Goal: Task Accomplishment & Management: Complete application form

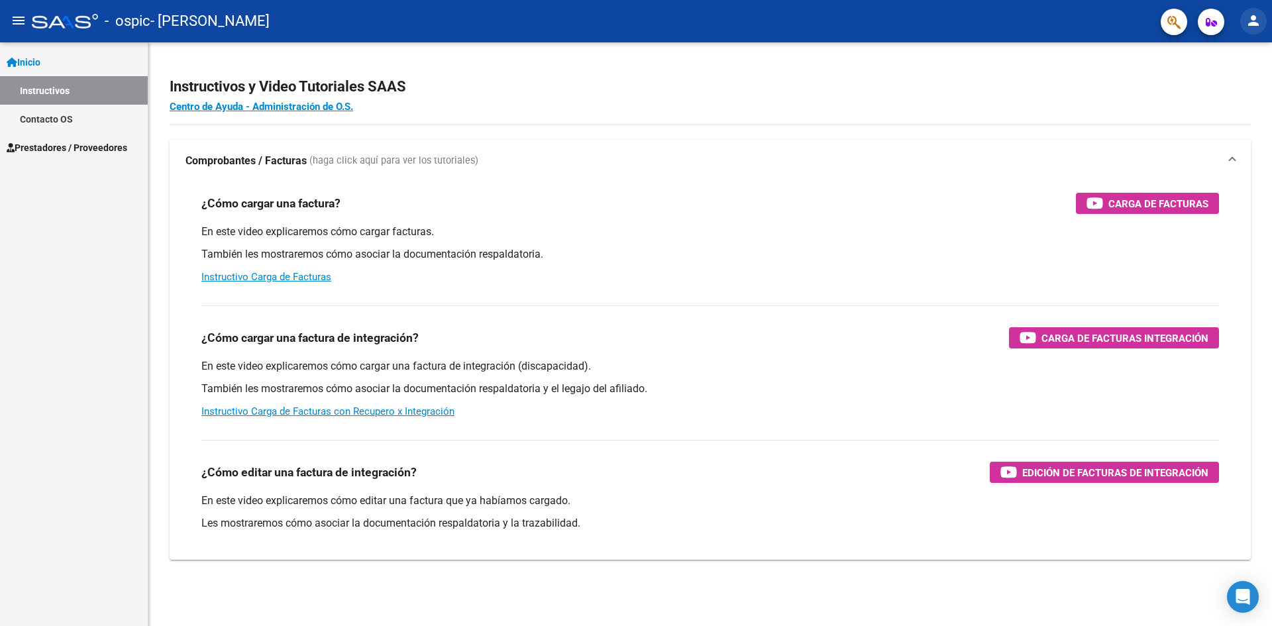
click at [1252, 19] on mat-icon "person" at bounding box center [1253, 21] width 16 height 16
click at [1221, 90] on button "exit_to_app Salir" at bounding box center [1225, 88] width 81 height 32
click at [1252, 18] on mat-icon "person" at bounding box center [1253, 21] width 16 height 16
click at [989, 106] on div at bounding box center [636, 313] width 1272 height 626
click at [64, 148] on span "Prestadores / Proveedores" at bounding box center [67, 147] width 121 height 15
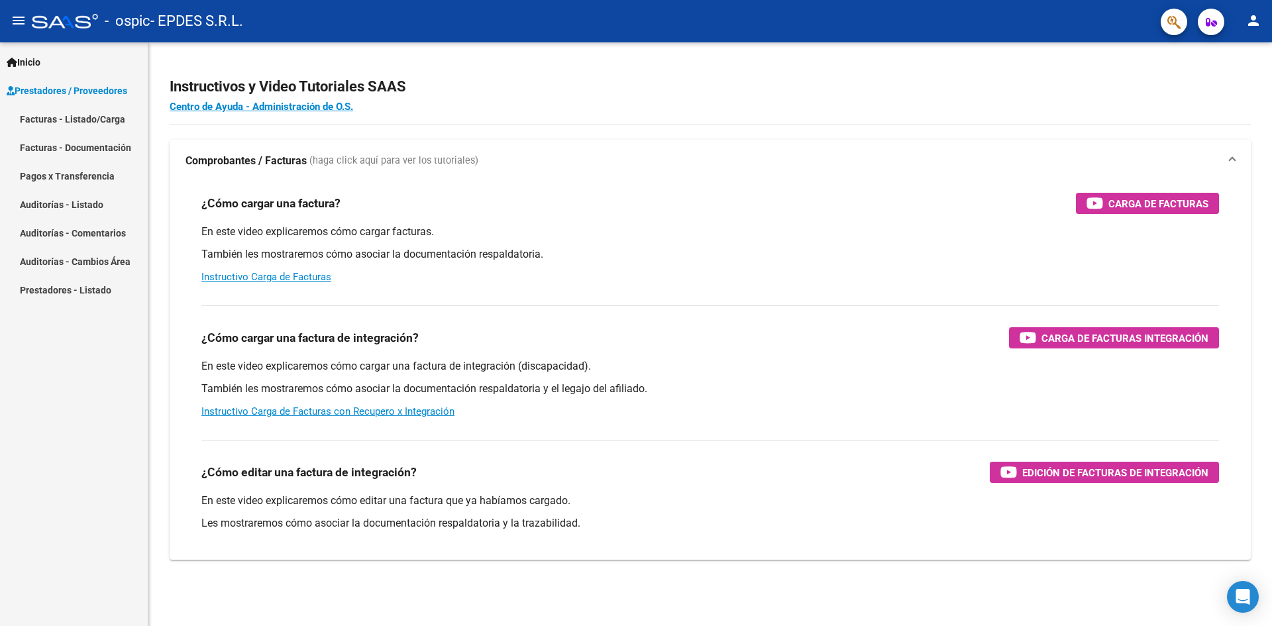
click at [81, 119] on link "Facturas - Listado/Carga" at bounding box center [74, 119] width 148 height 28
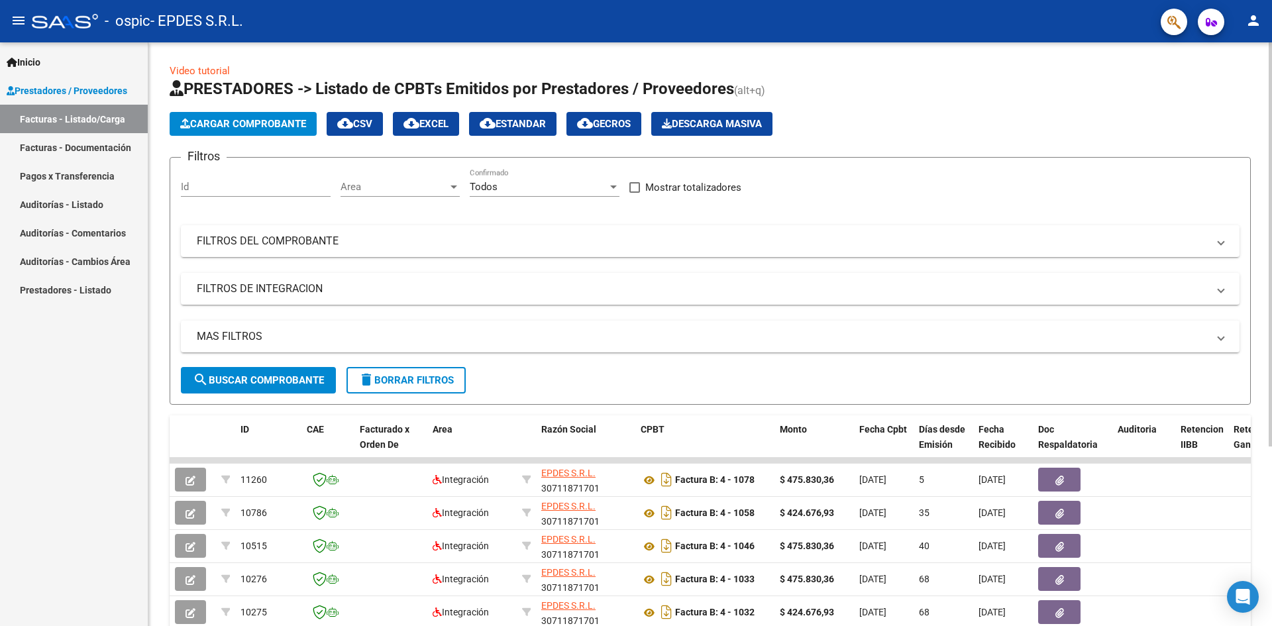
click at [256, 125] on span "Cargar Comprobante" at bounding box center [243, 124] width 126 height 12
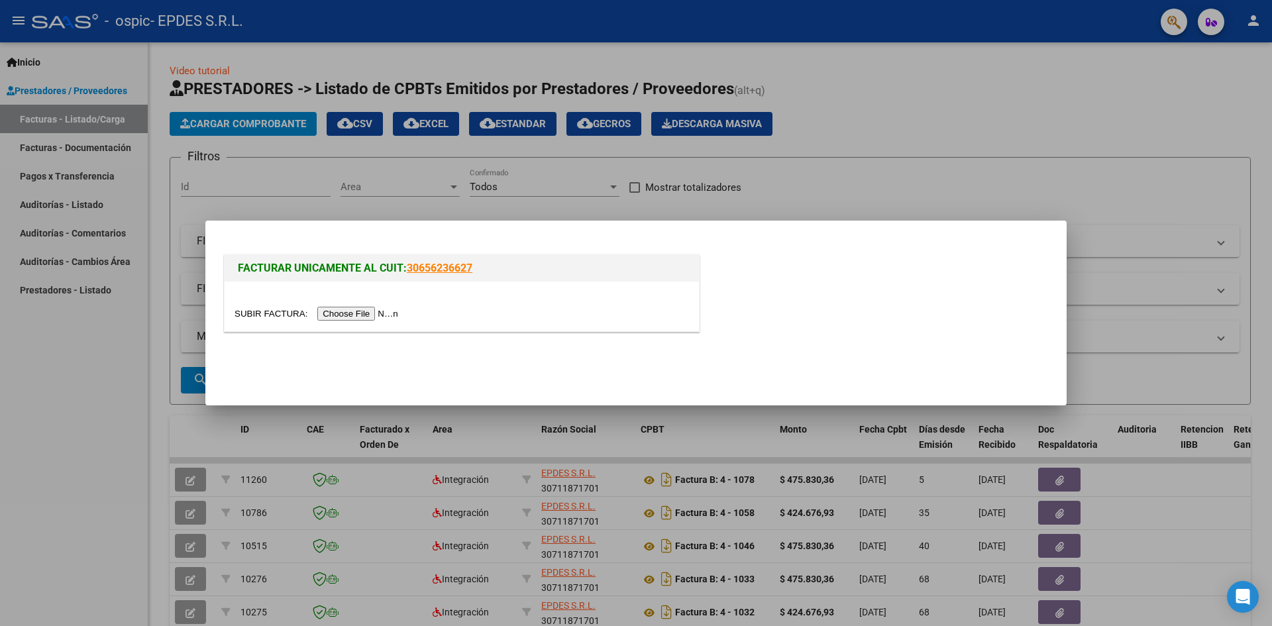
click at [368, 325] on div at bounding box center [461, 306] width 474 height 50
click at [364, 317] on input "file" at bounding box center [318, 314] width 168 height 14
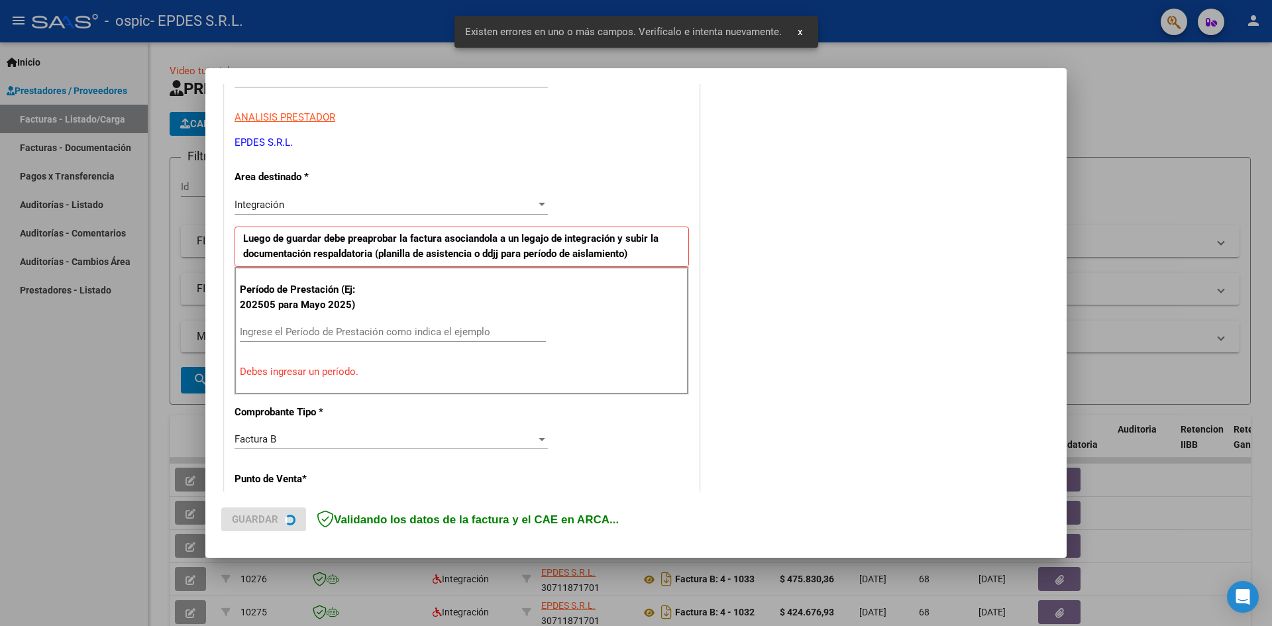
scroll to position [233, 0]
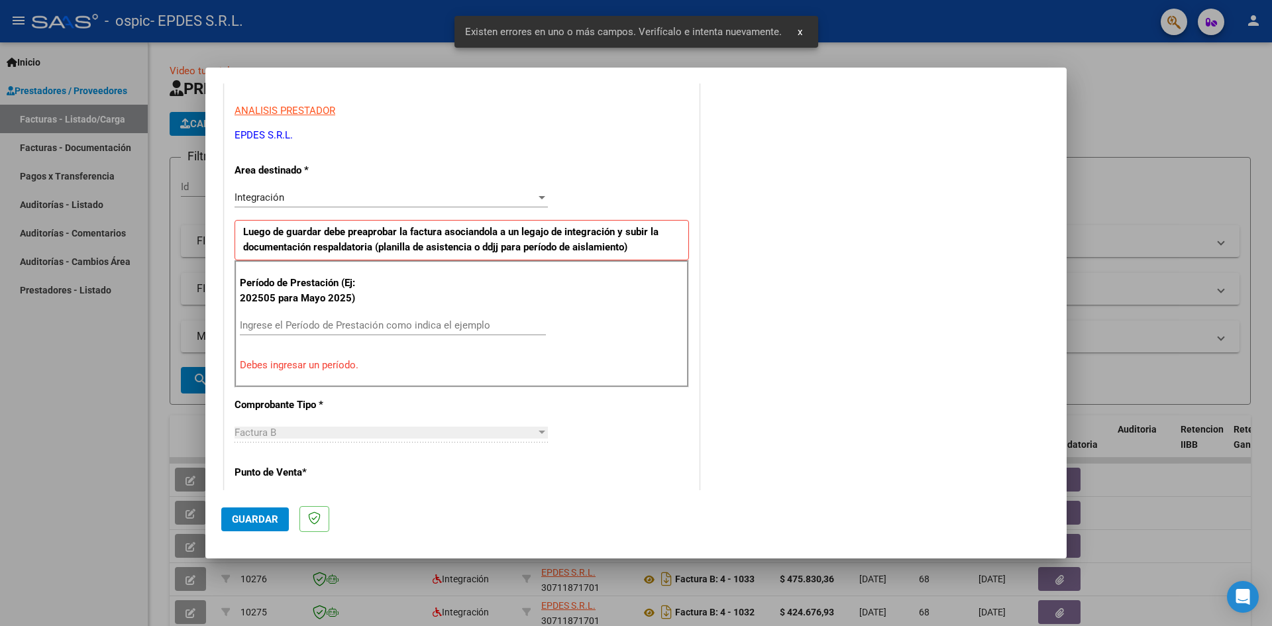
click at [327, 314] on div "Período de Prestación (Ej: 202505 para Mayo 2025) Ingrese el Período de Prestac…" at bounding box center [461, 323] width 454 height 127
click at [328, 324] on input "Ingrese el Período de Prestación como indica el ejemplo" at bounding box center [393, 325] width 306 height 12
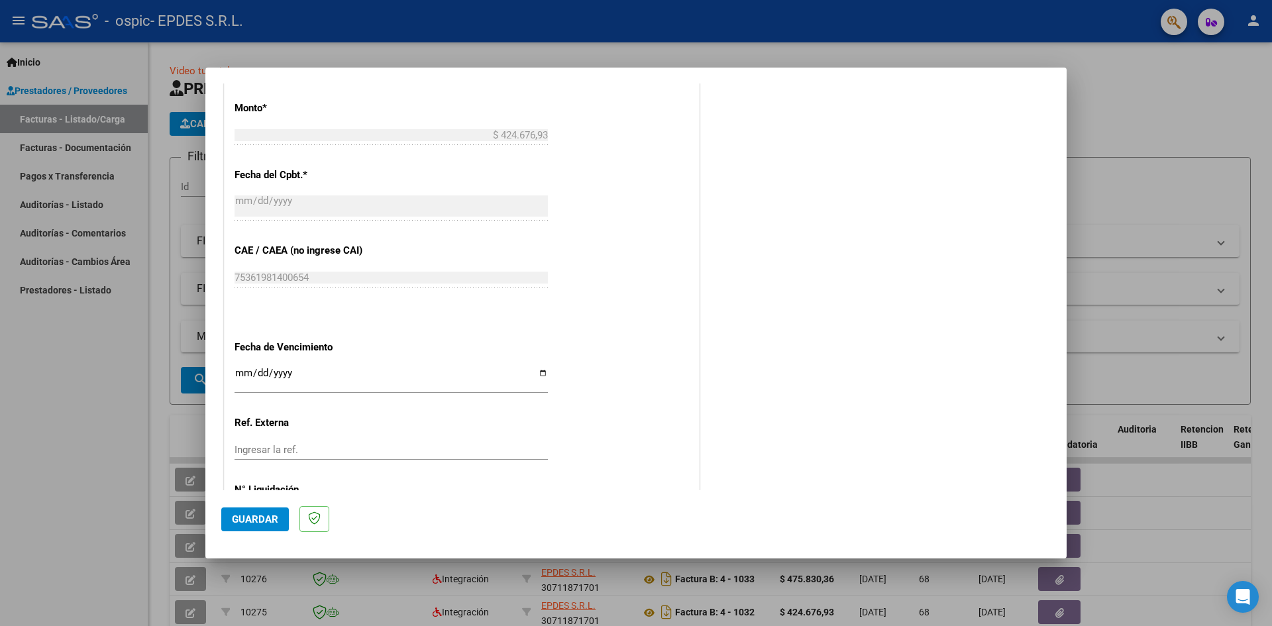
scroll to position [759, 0]
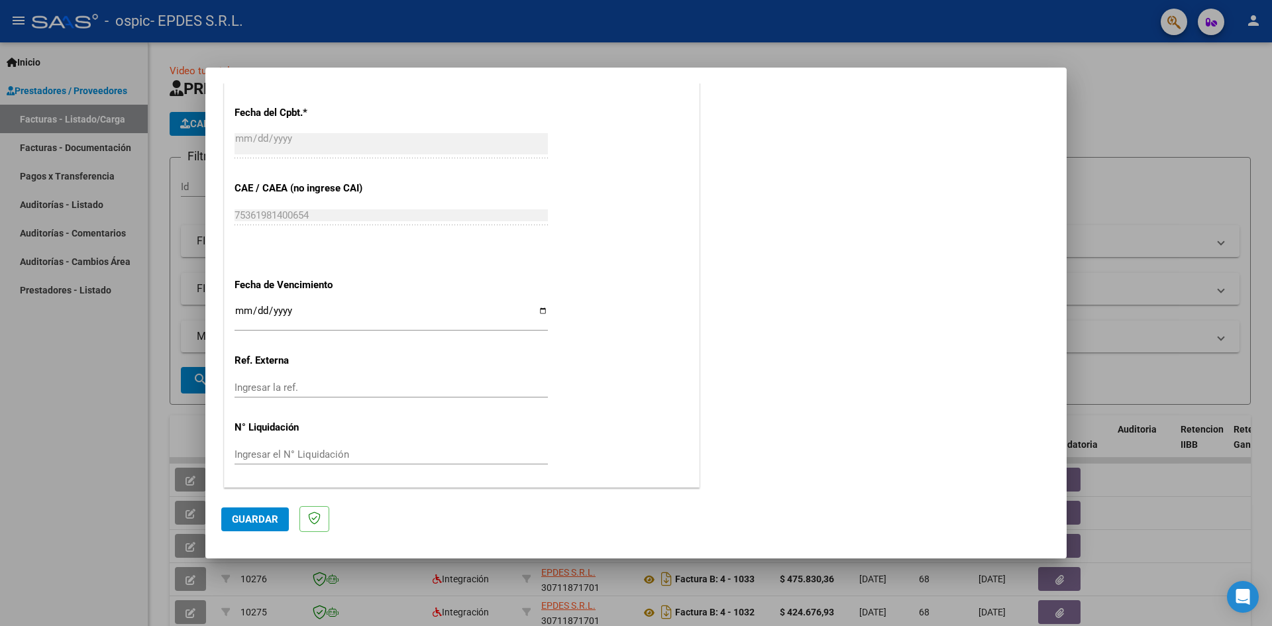
type input "202508"
click at [537, 313] on input "Ingresar la fecha" at bounding box center [390, 315] width 313 height 21
type input "2025-09-15"
click at [252, 523] on span "Guardar" at bounding box center [255, 519] width 46 height 12
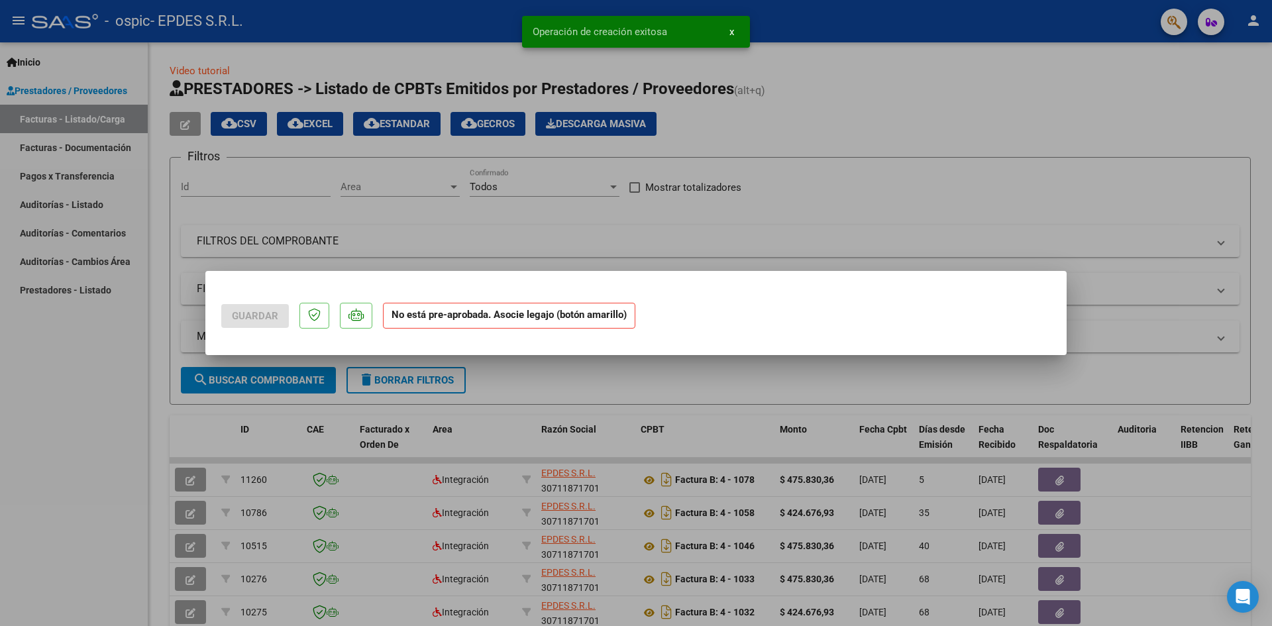
scroll to position [0, 0]
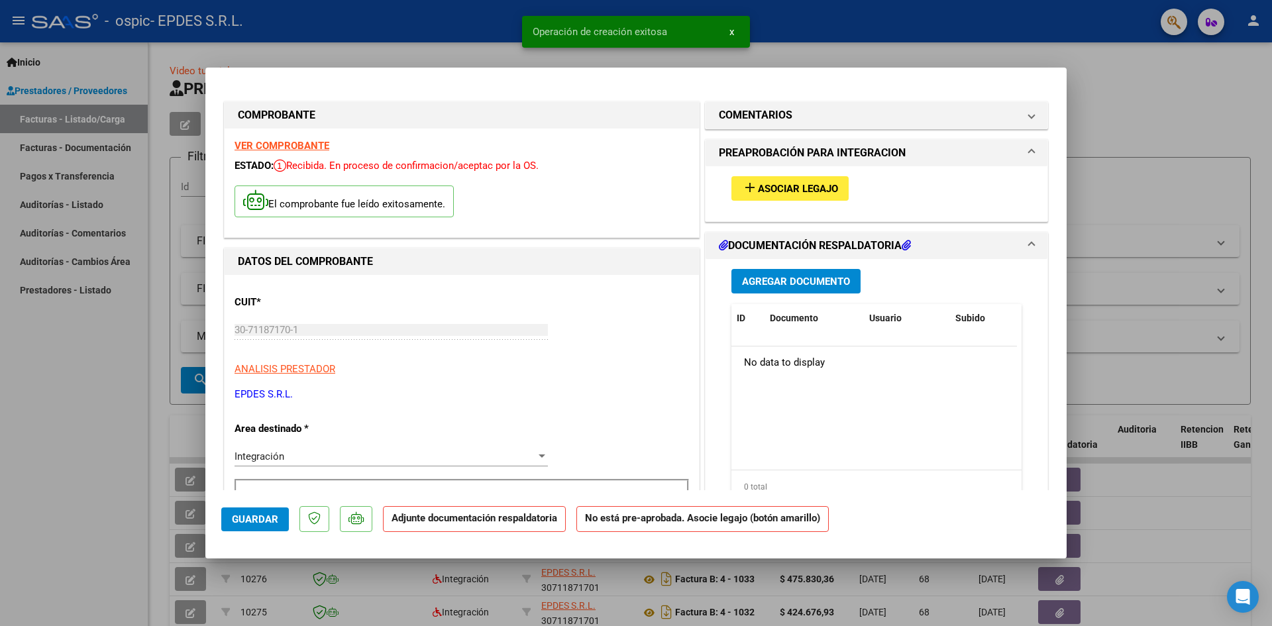
click at [808, 185] on span "Asociar Legajo" at bounding box center [798, 189] width 80 height 12
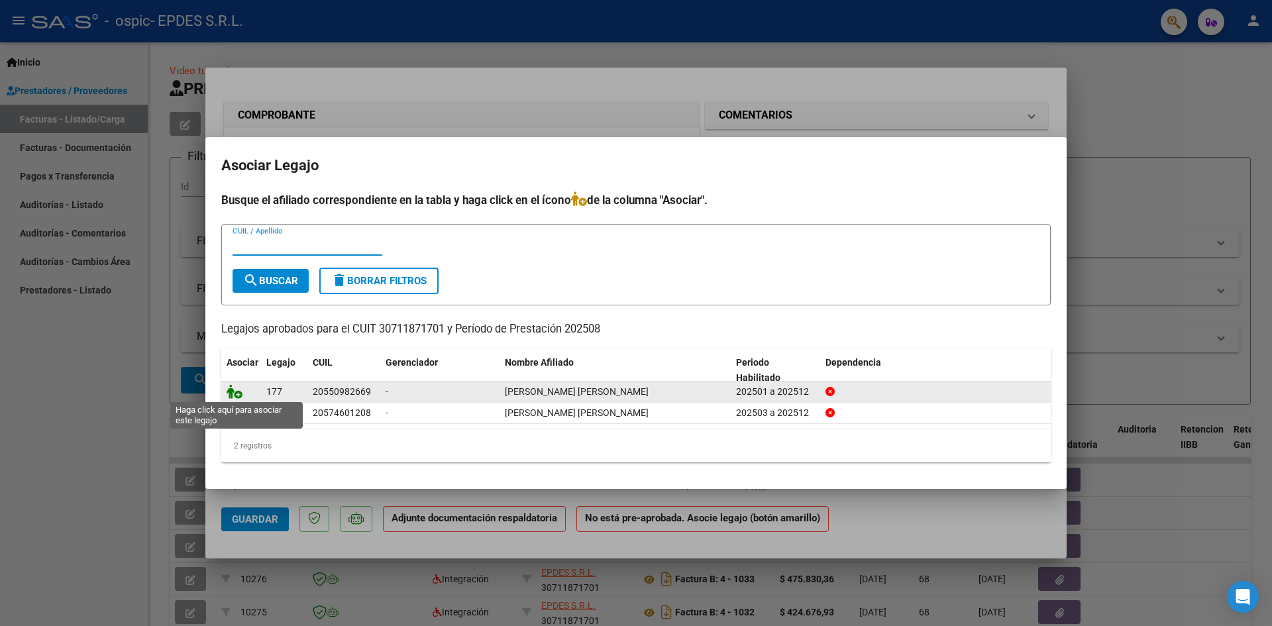
click at [234, 389] on icon at bounding box center [234, 391] width 16 height 15
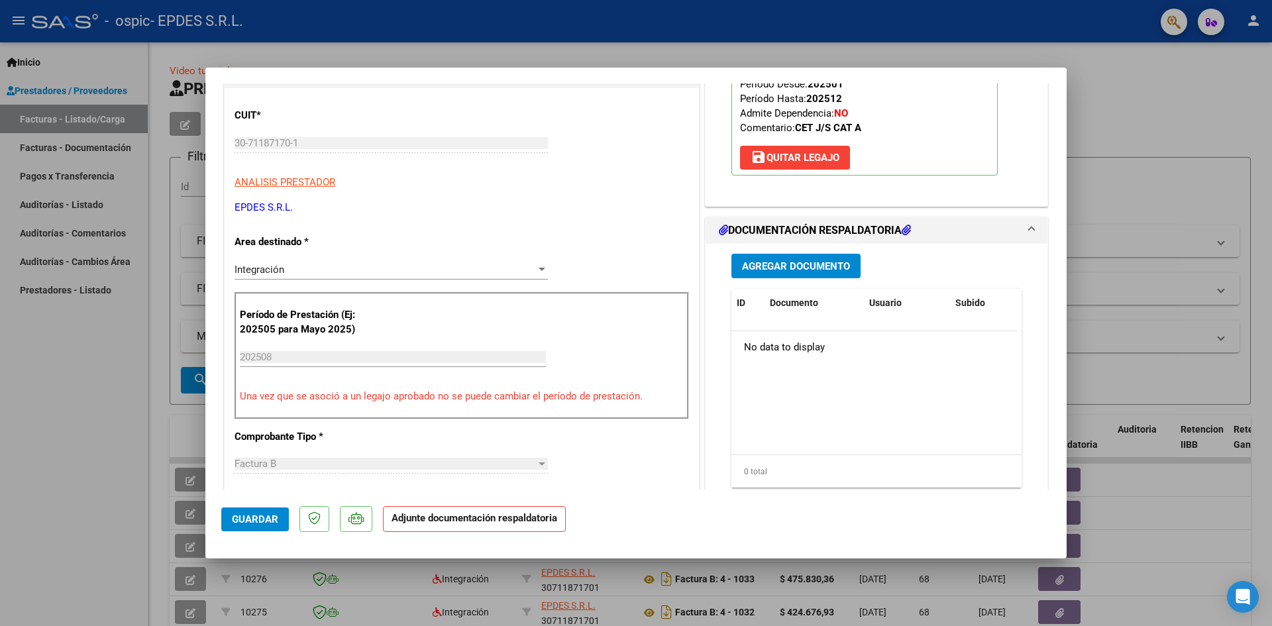
scroll to position [199, 0]
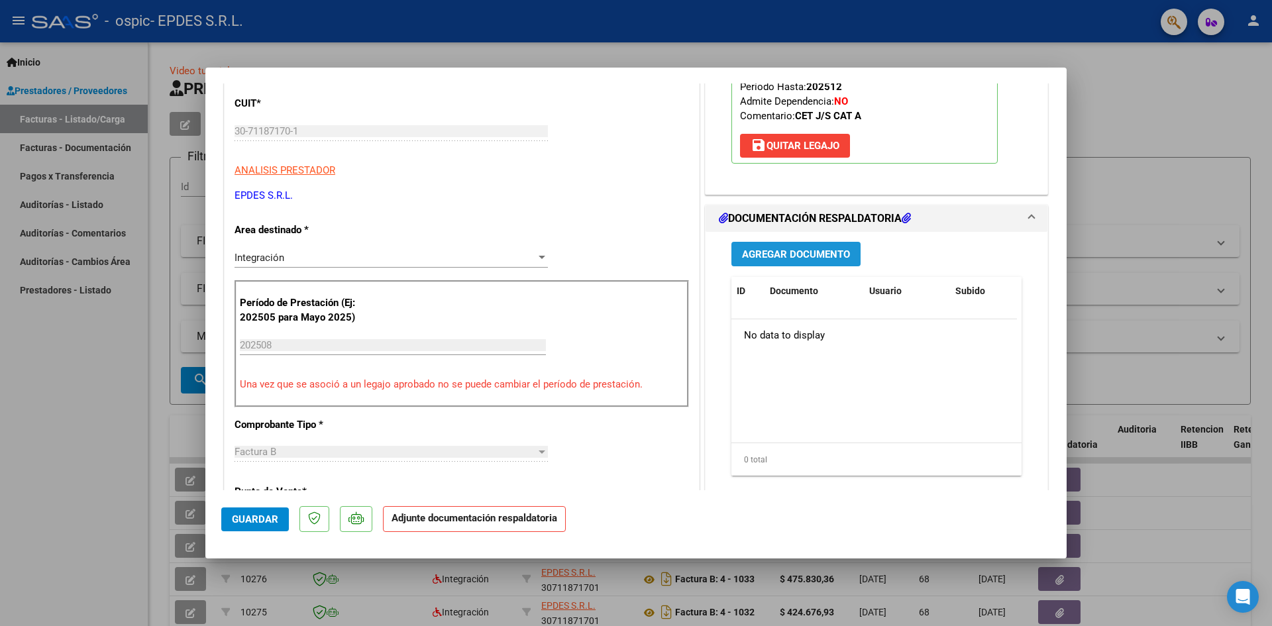
click at [815, 256] on span "Agregar Documento" at bounding box center [796, 254] width 108 height 12
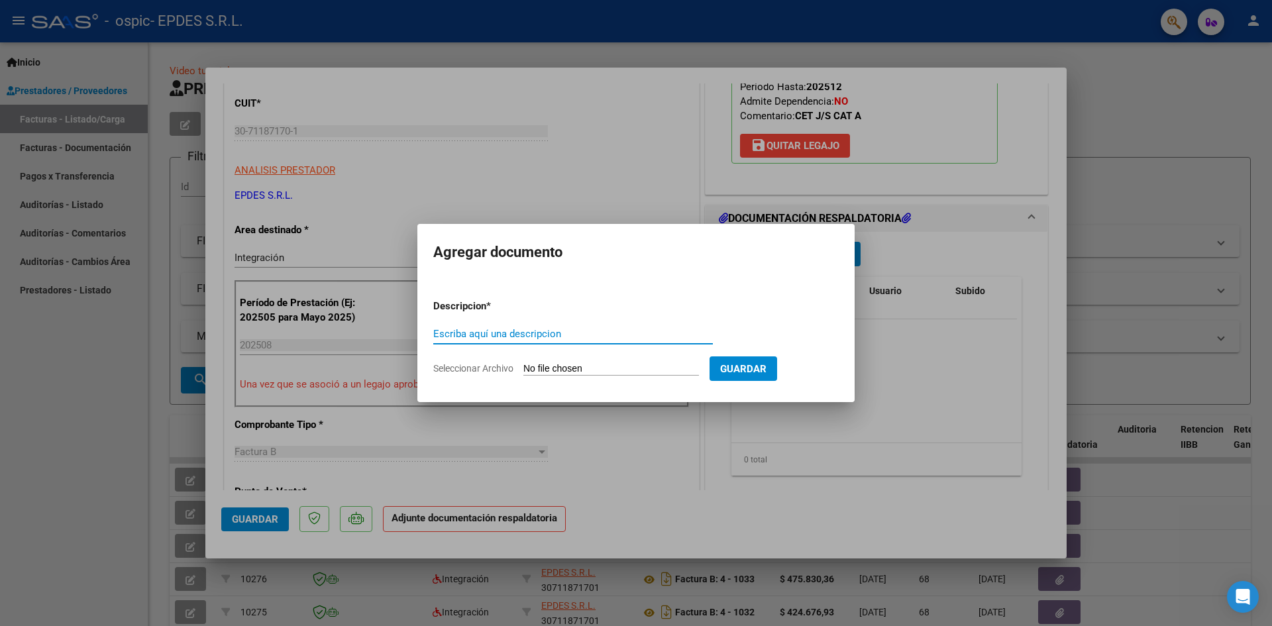
click at [576, 326] on div "Escriba aquí una descripcion" at bounding box center [572, 334] width 279 height 20
type input "Planilla de asistencia 08-2025"
click at [581, 367] on input "Seleccionar Archivo" at bounding box center [610, 369] width 175 height 13
type input "C:\fakepath\Planilla de asistencia CET 08-2025.pdf"
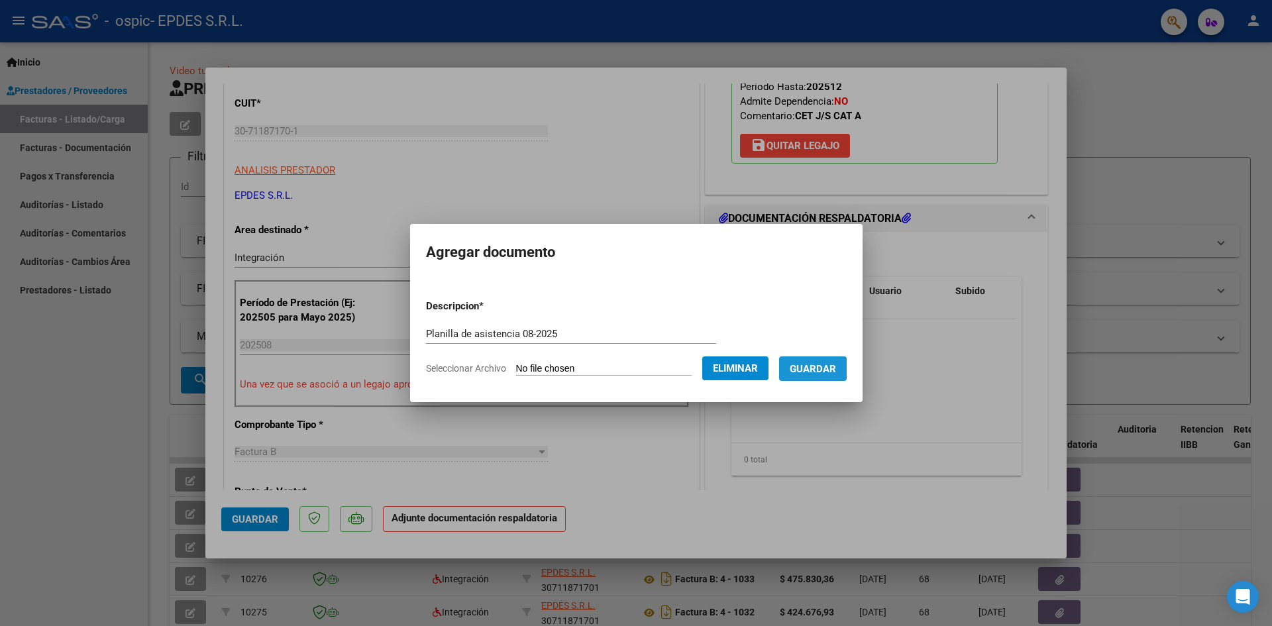
click at [816, 369] on span "Guardar" at bounding box center [812, 369] width 46 height 12
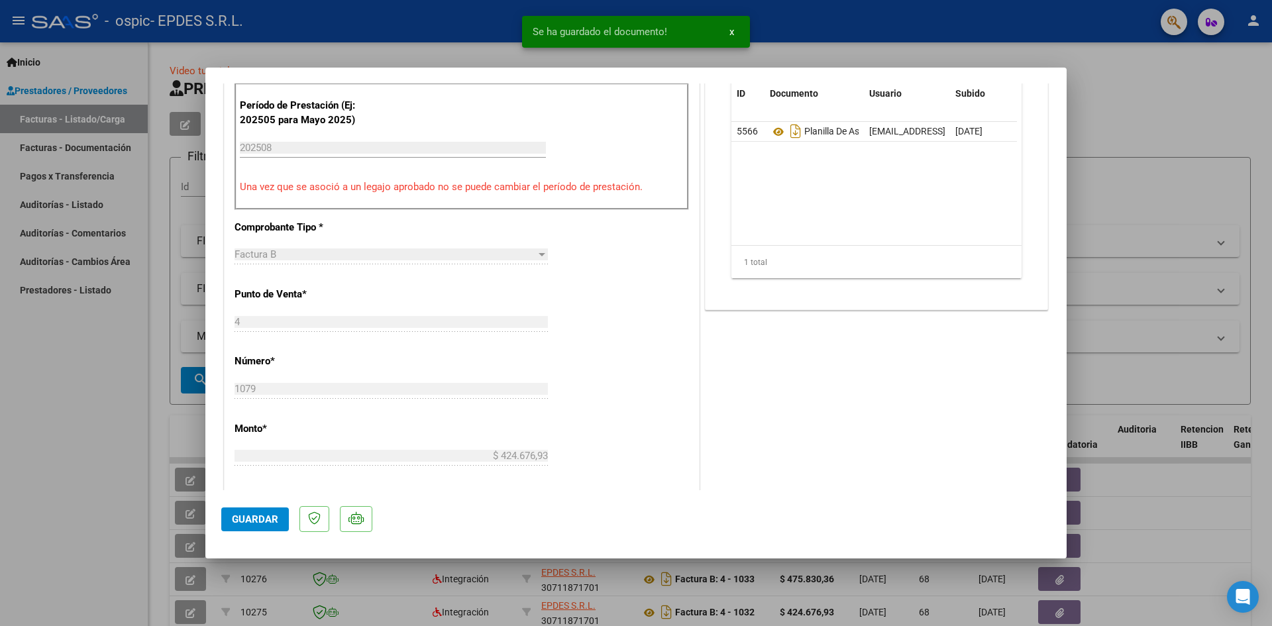
scroll to position [397, 0]
click at [264, 515] on span "Guardar" at bounding box center [255, 519] width 46 height 12
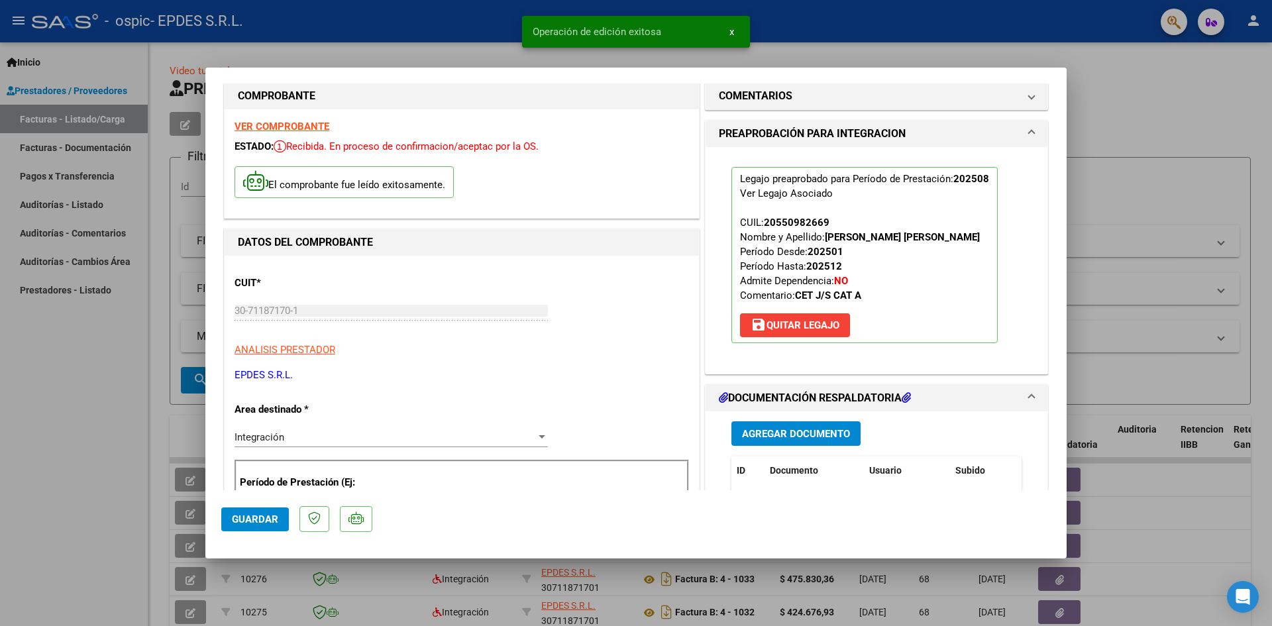
scroll to position [0, 0]
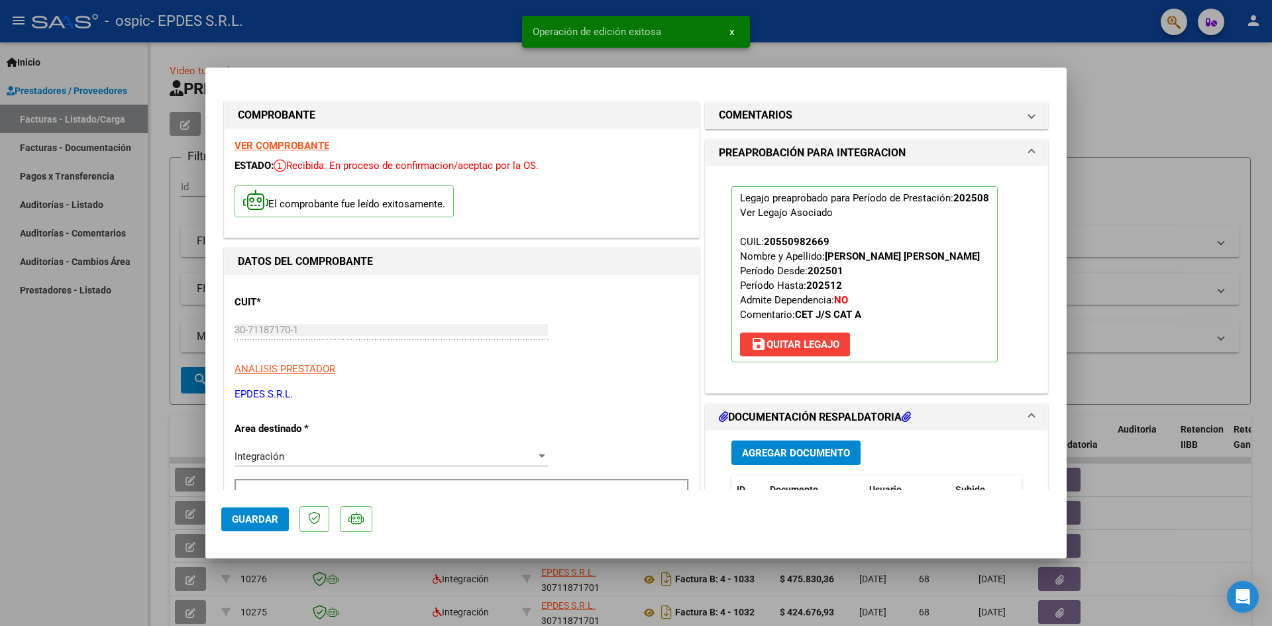
click at [1144, 186] on div at bounding box center [636, 313] width 1272 height 626
